Goal: Task Accomplishment & Management: Use online tool/utility

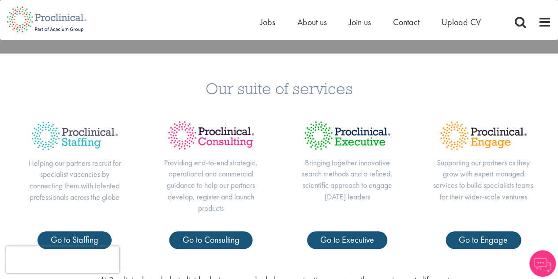
scroll to position [309, 0]
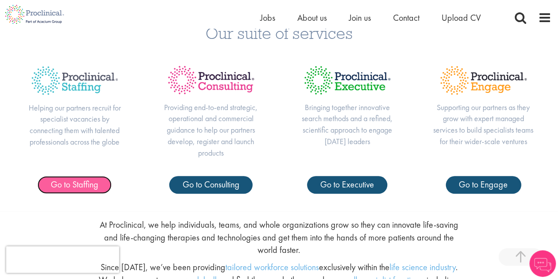
click at [83, 184] on span "Go to Staffing" at bounding box center [75, 183] width 48 height 11
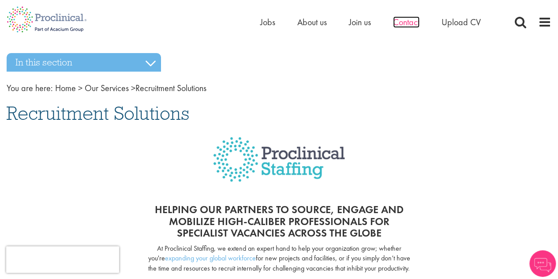
click at [400, 21] on span "Contact" at bounding box center [406, 21] width 26 height 11
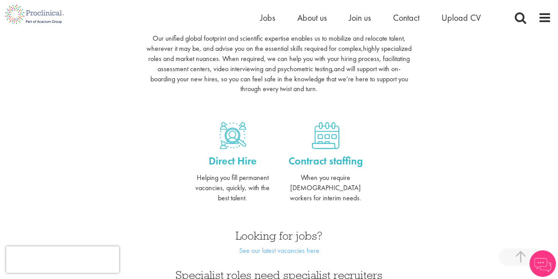
scroll to position [353, 0]
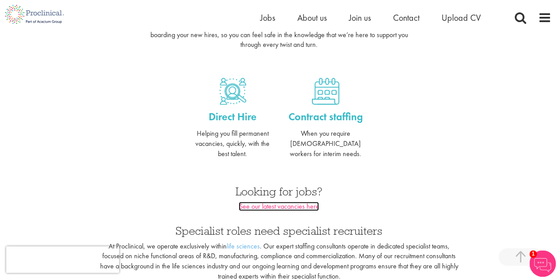
click at [306, 201] on link "See our latest vacancies here" at bounding box center [279, 205] width 80 height 9
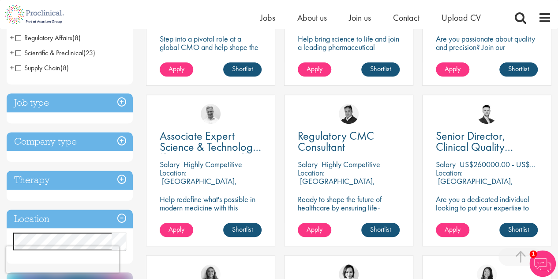
scroll to position [309, 0]
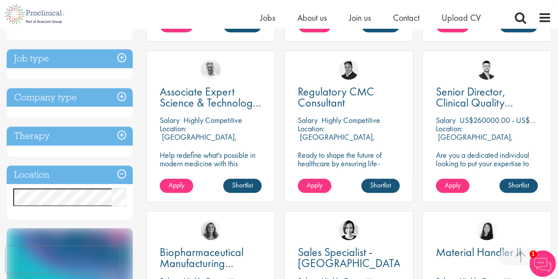
click at [107, 173] on h3 "Location" at bounding box center [70, 174] width 126 height 19
click at [123, 175] on h3 "Location" at bounding box center [70, 174] width 126 height 19
click at [46, 176] on h3 "Location" at bounding box center [70, 174] width 126 height 19
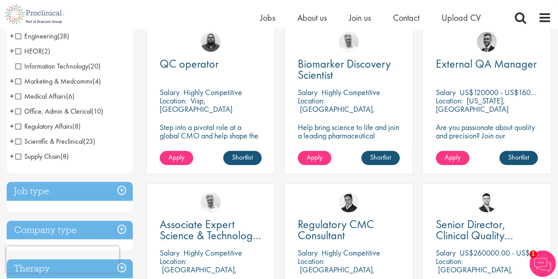
scroll to position [44, 0]
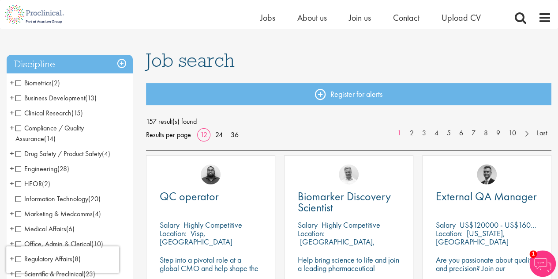
click at [62, 113] on span "Clinical Research" at bounding box center [43, 112] width 56 height 9
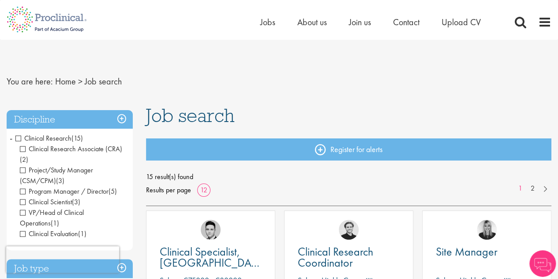
click at [20, 139] on span "Clinical Research" at bounding box center [43, 137] width 56 height 9
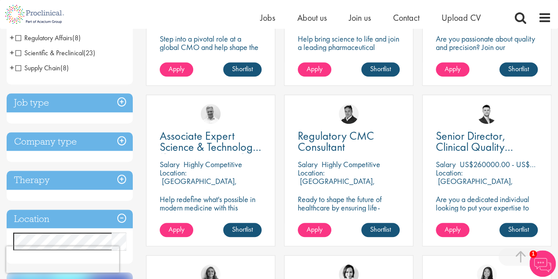
scroll to position [309, 0]
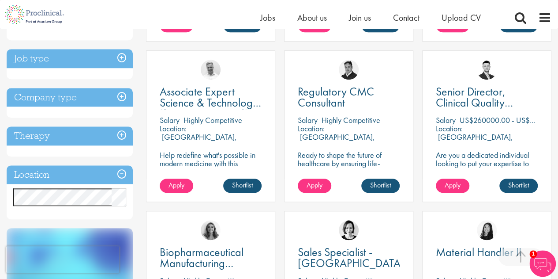
click at [81, 175] on h3 "Location" at bounding box center [70, 174] width 126 height 19
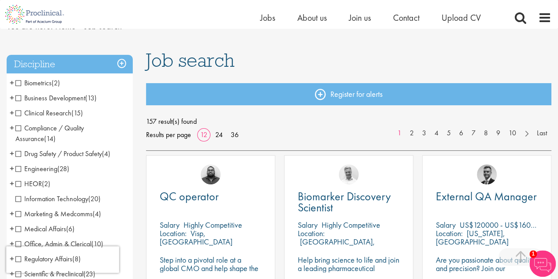
scroll to position [0, 0]
